Goal: Information Seeking & Learning: Learn about a topic

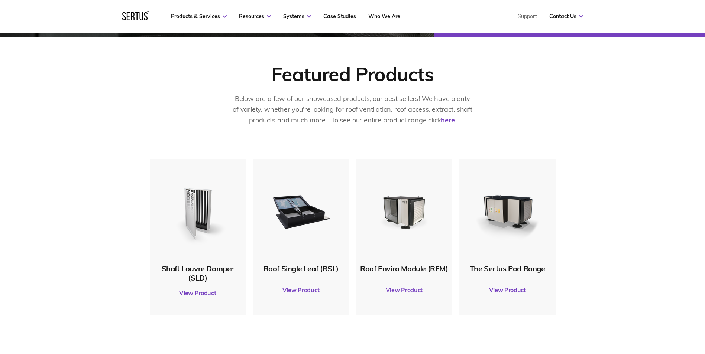
scroll to position [446, 0]
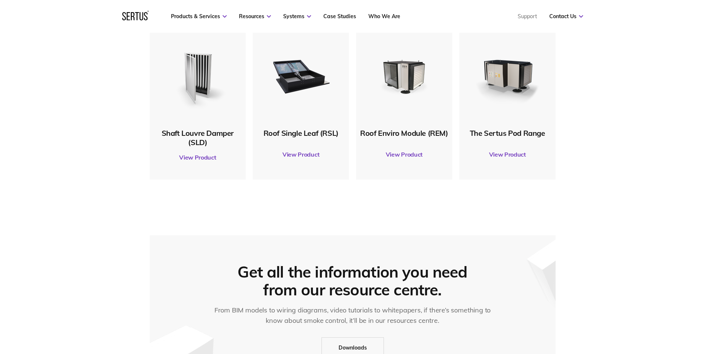
click at [481, 109] on img at bounding box center [507, 76] width 72 height 72
click at [505, 155] on link "View Product" at bounding box center [507, 154] width 89 height 21
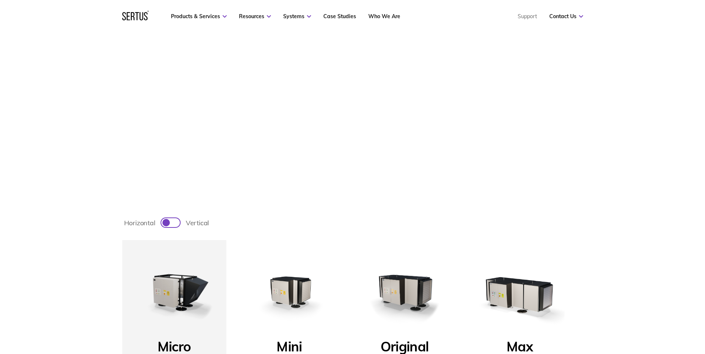
scroll to position [149, 0]
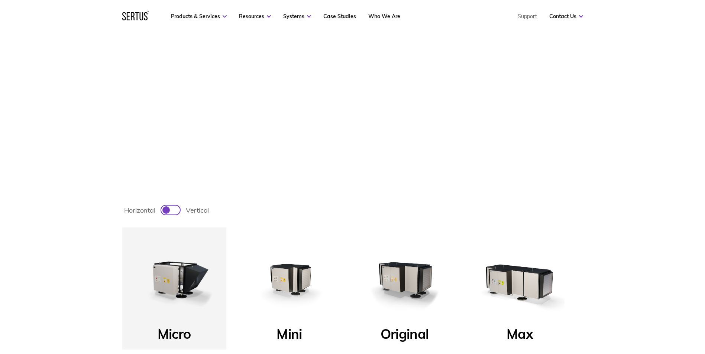
click at [297, 208] on label "horizontal vertical" at bounding box center [352, 210] width 461 height 13
click at [161, 214] on input "horizontal vertical" at bounding box center [161, 214] width 0 height 0
checkbox input "true"
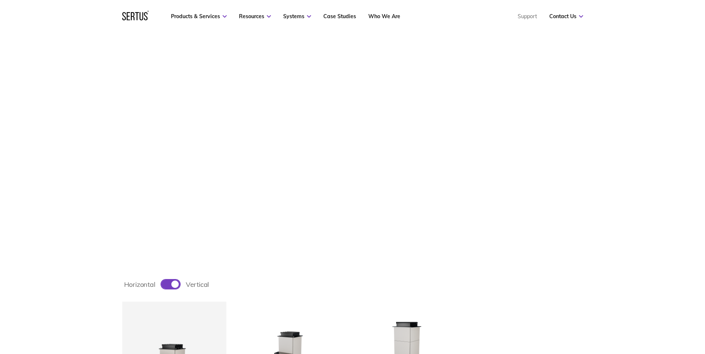
scroll to position [0, 0]
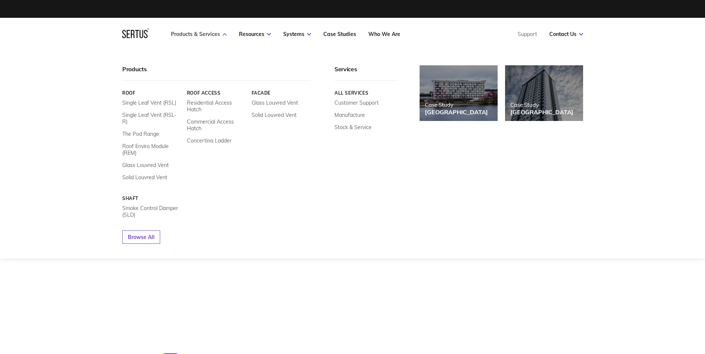
click at [197, 32] on link "Products & Services" at bounding box center [199, 34] width 56 height 7
